Goal: Task Accomplishment & Management: Manage account settings

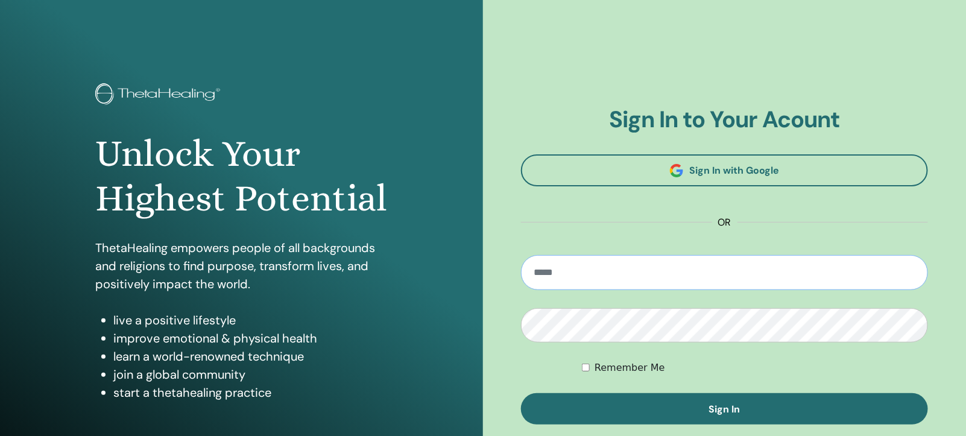
type input "**********"
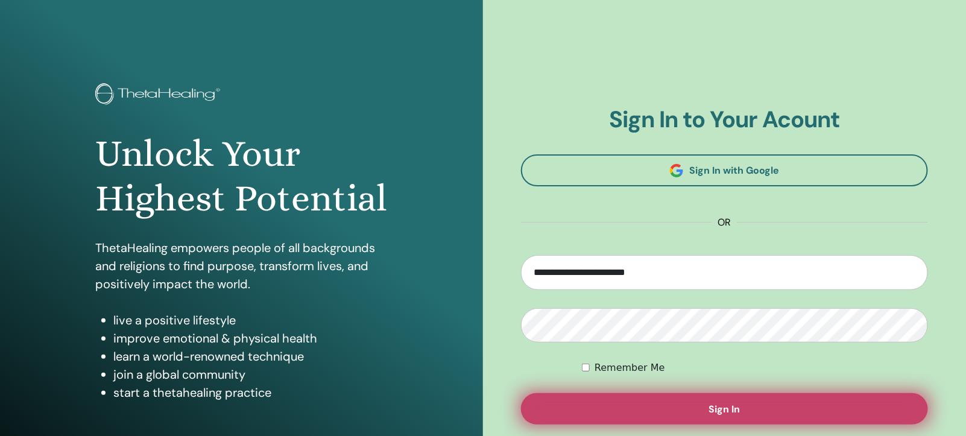
click at [627, 414] on button "Sign In" at bounding box center [724, 408] width 407 height 31
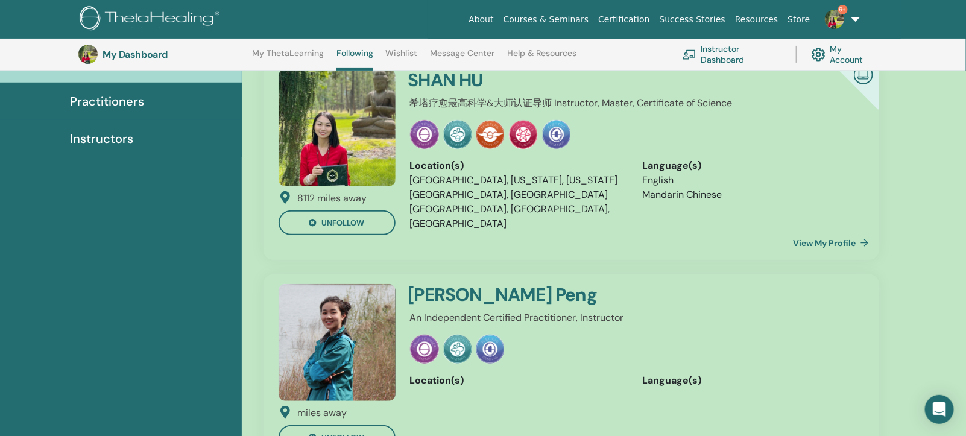
scroll to position [182, 0]
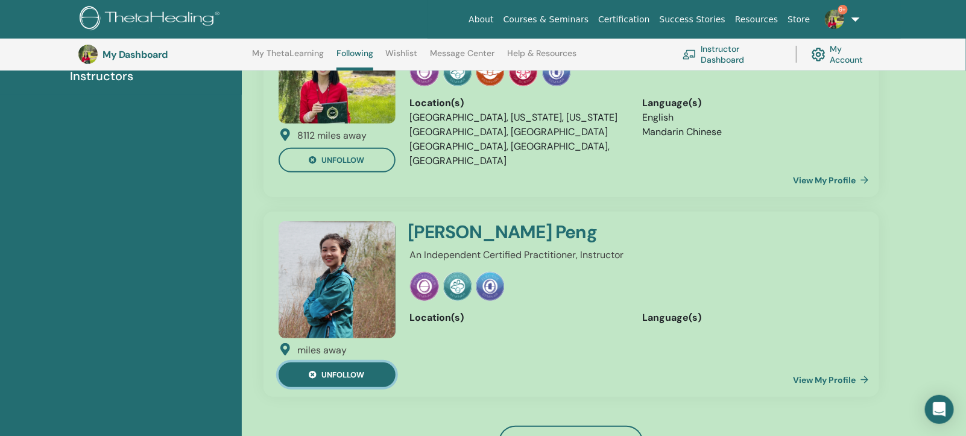
click at [349, 362] on button "unfollow" at bounding box center [337, 374] width 117 height 25
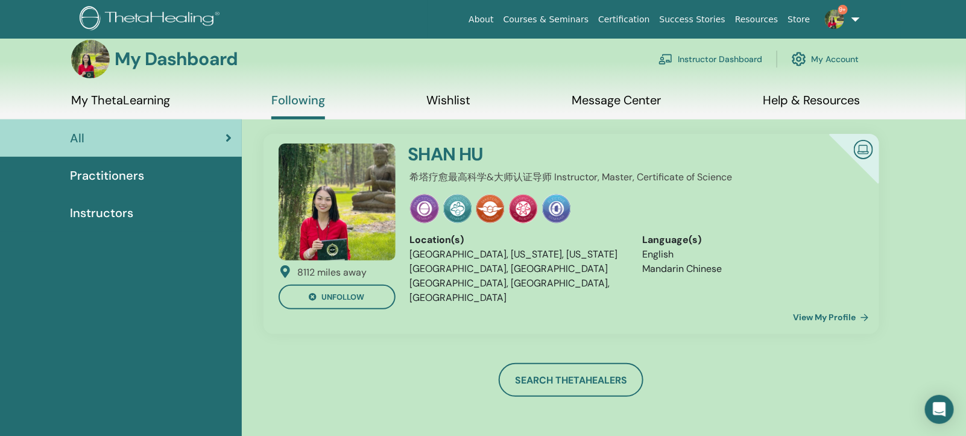
scroll to position [0, 0]
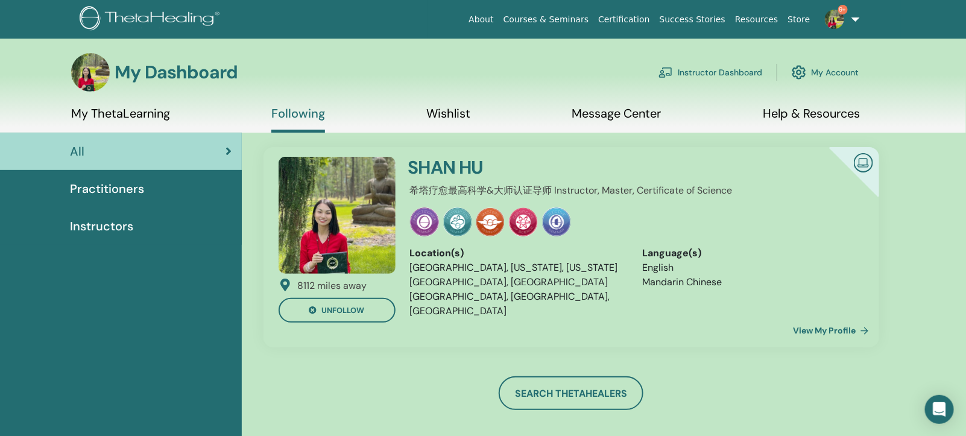
click at [676, 75] on link "Instructor Dashboard" at bounding box center [710, 72] width 104 height 27
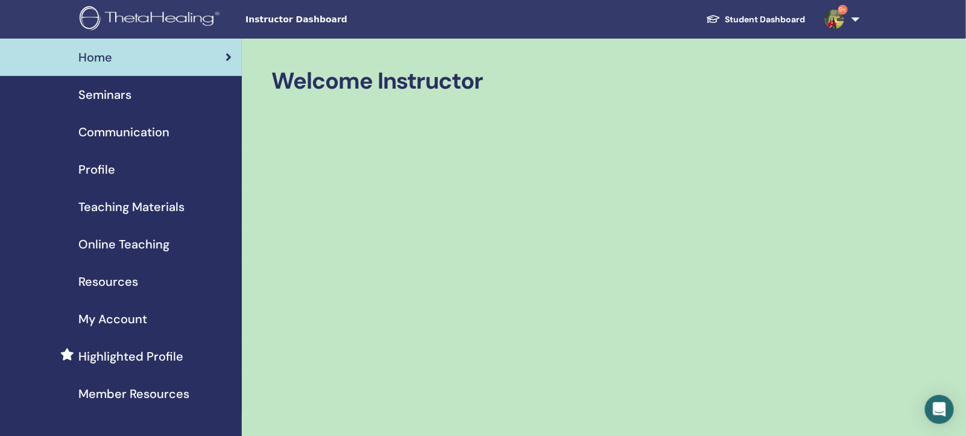
click at [842, 24] on img at bounding box center [834, 19] width 19 height 19
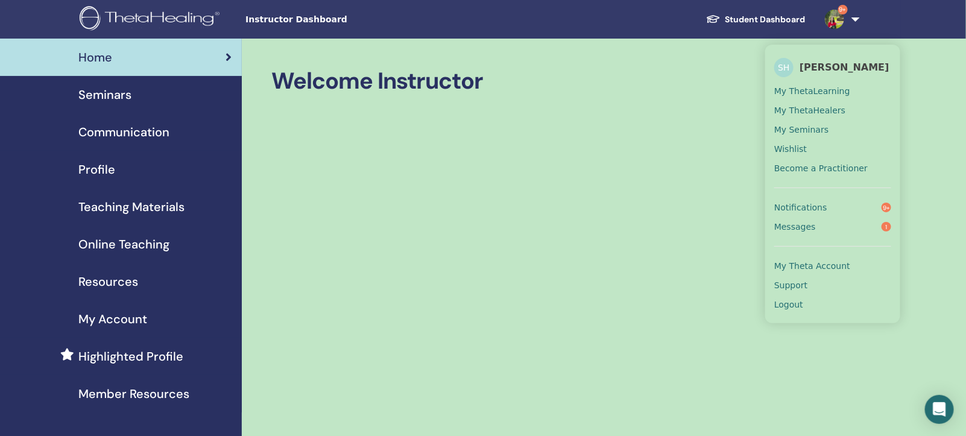
click at [809, 223] on span "Messages" at bounding box center [795, 226] width 42 height 11
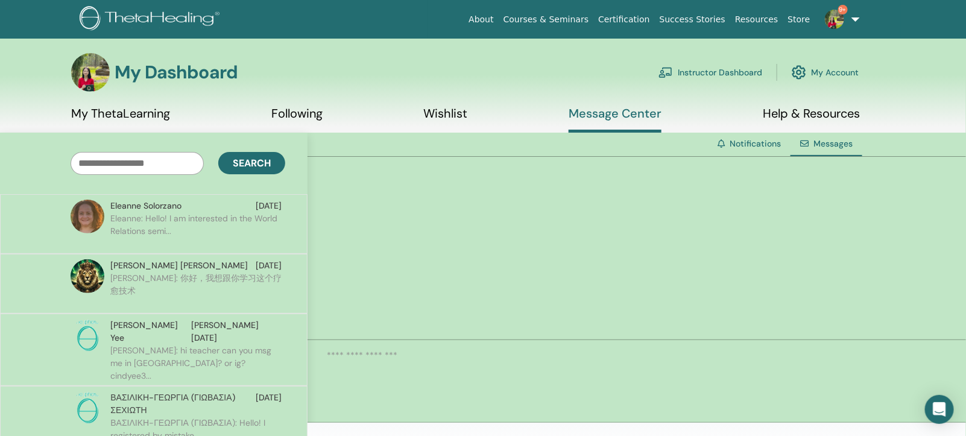
click at [116, 117] on link "My ThetaLearning" at bounding box center [120, 118] width 99 height 24
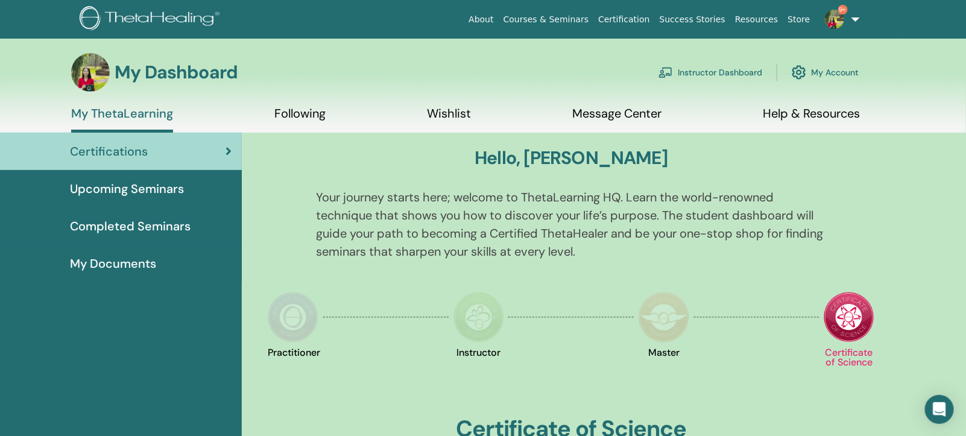
click at [592, 115] on link "Message Center" at bounding box center [616, 118] width 89 height 24
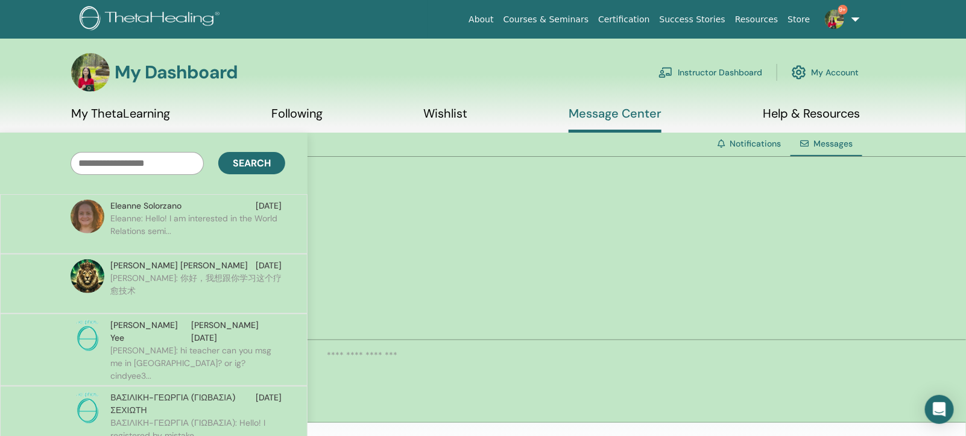
click at [715, 75] on link "Instructor Dashboard" at bounding box center [710, 72] width 104 height 27
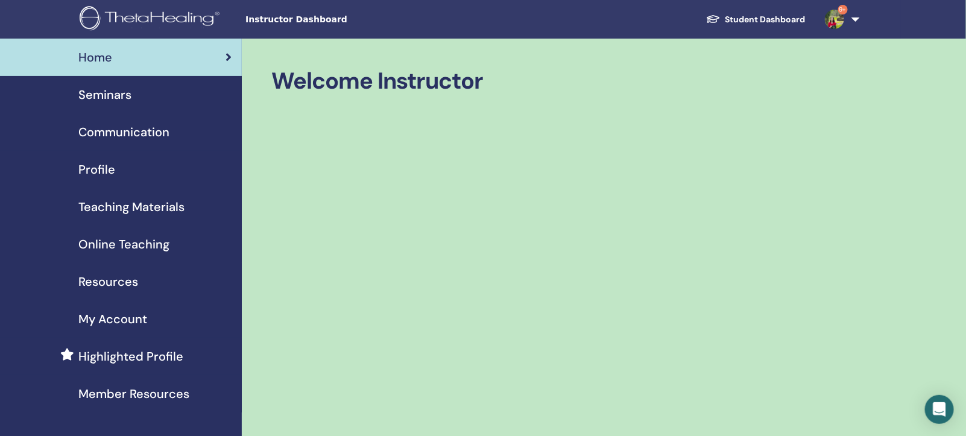
click at [118, 98] on span "Seminars" at bounding box center [104, 95] width 53 height 18
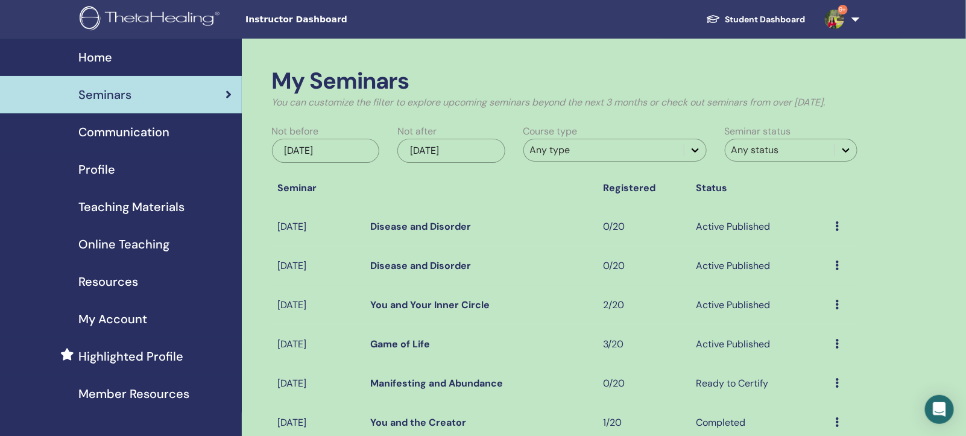
click at [838, 309] on icon at bounding box center [838, 305] width 4 height 10
click at [815, 363] on link "Attendees" at bounding box center [824, 365] width 46 height 13
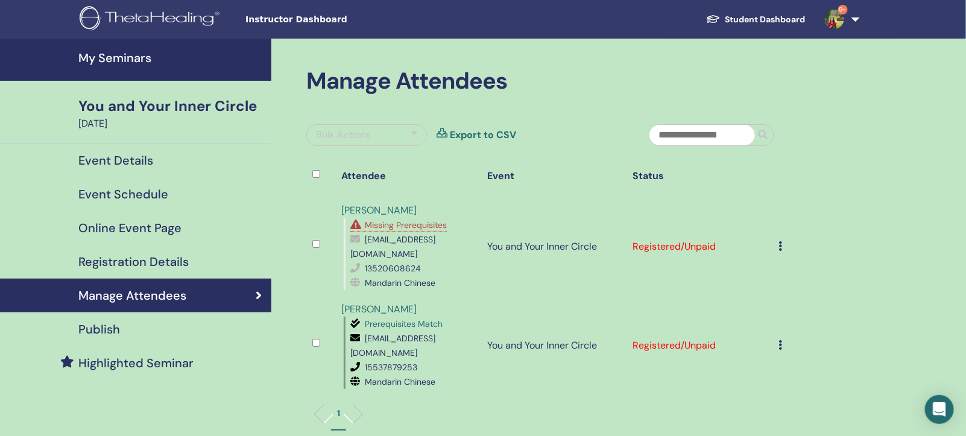
click at [783, 239] on div "Cancel Registration Do not auto-certify Mark as Paid Mark as Unpaid Mark as Abs…" at bounding box center [787, 246] width 17 height 14
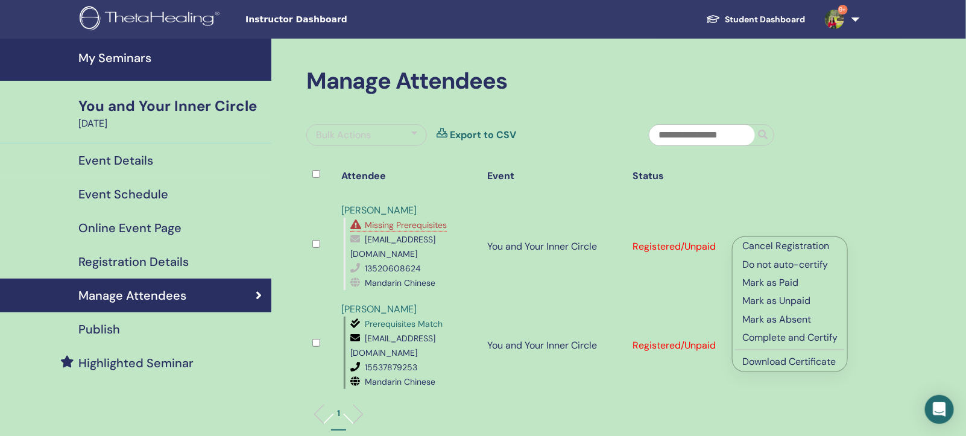
click at [809, 341] on p "Complete and Certify" at bounding box center [789, 337] width 95 height 14
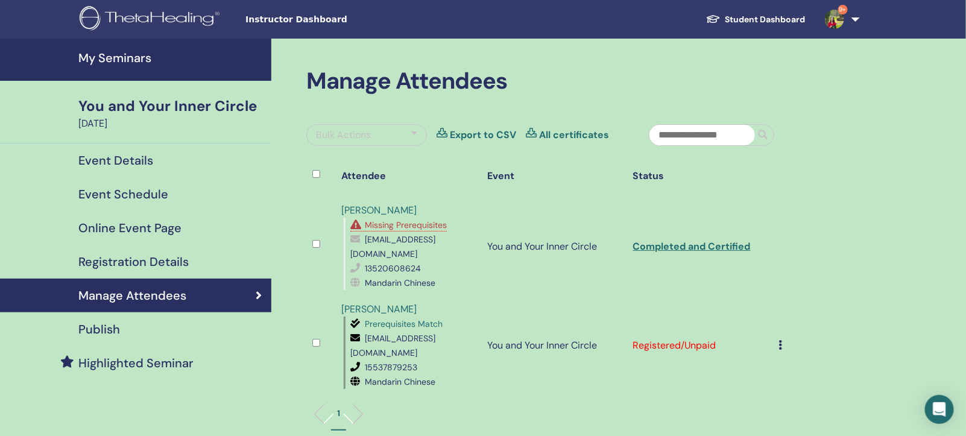
click at [781, 340] on icon at bounding box center [781, 345] width 4 height 10
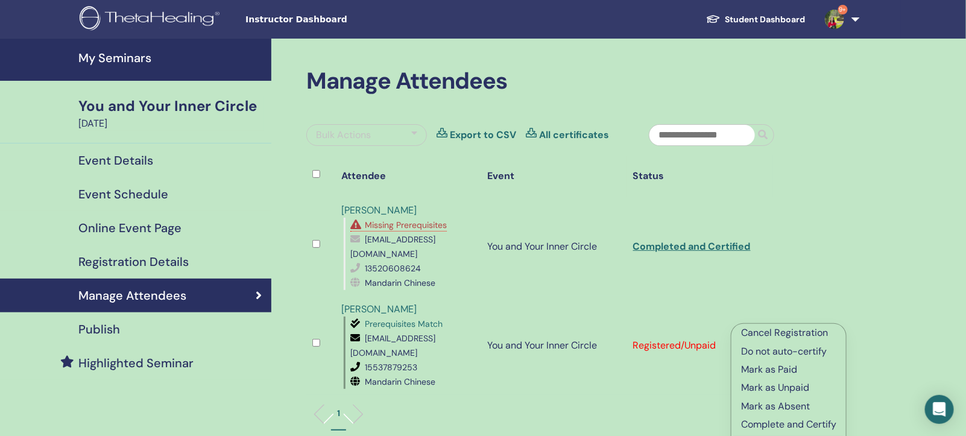
click at [783, 427] on p "Complete and Certify" at bounding box center [788, 424] width 95 height 14
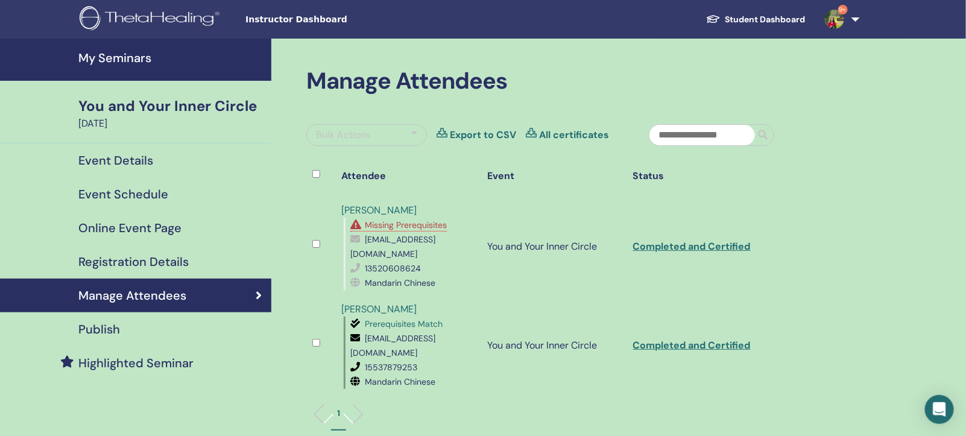
click at [130, 63] on h4 "My Seminars" at bounding box center [171, 58] width 186 height 14
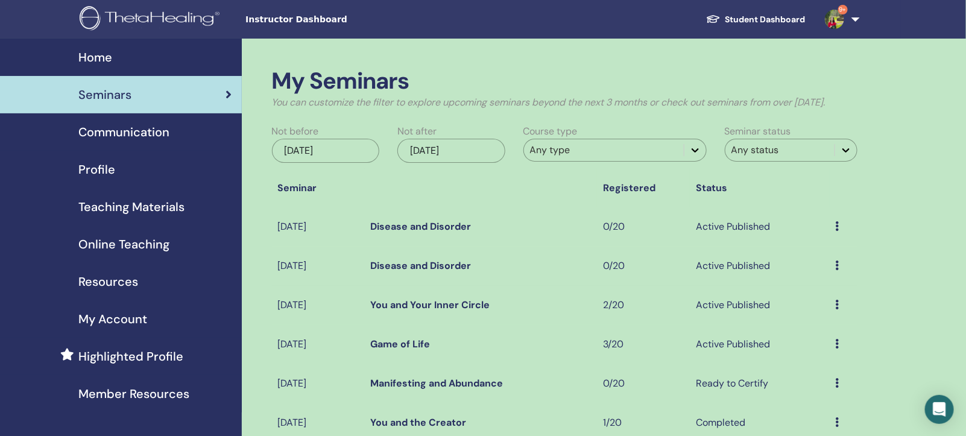
scroll to position [151, 0]
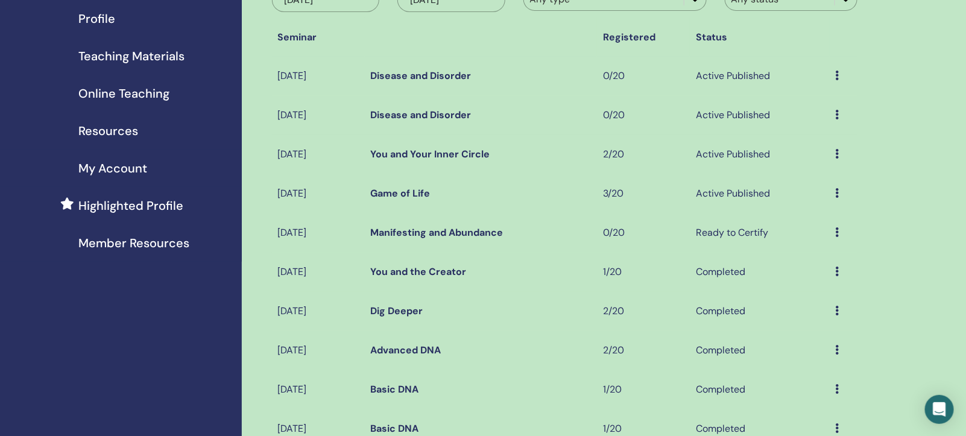
click at [837, 198] on icon at bounding box center [838, 193] width 4 height 10
click at [825, 218] on link "Preview" at bounding box center [817, 216] width 34 height 13
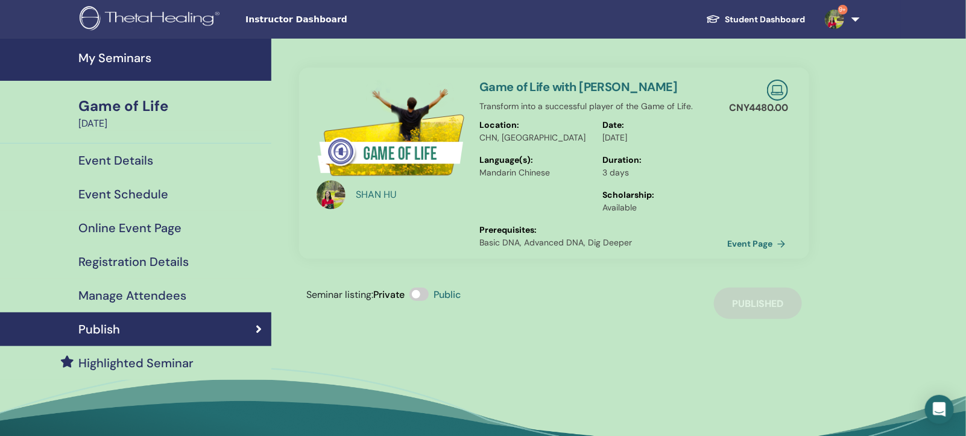
click at [761, 241] on link "Event Page" at bounding box center [758, 244] width 63 height 18
